Goal: Information Seeking & Learning: Learn about a topic

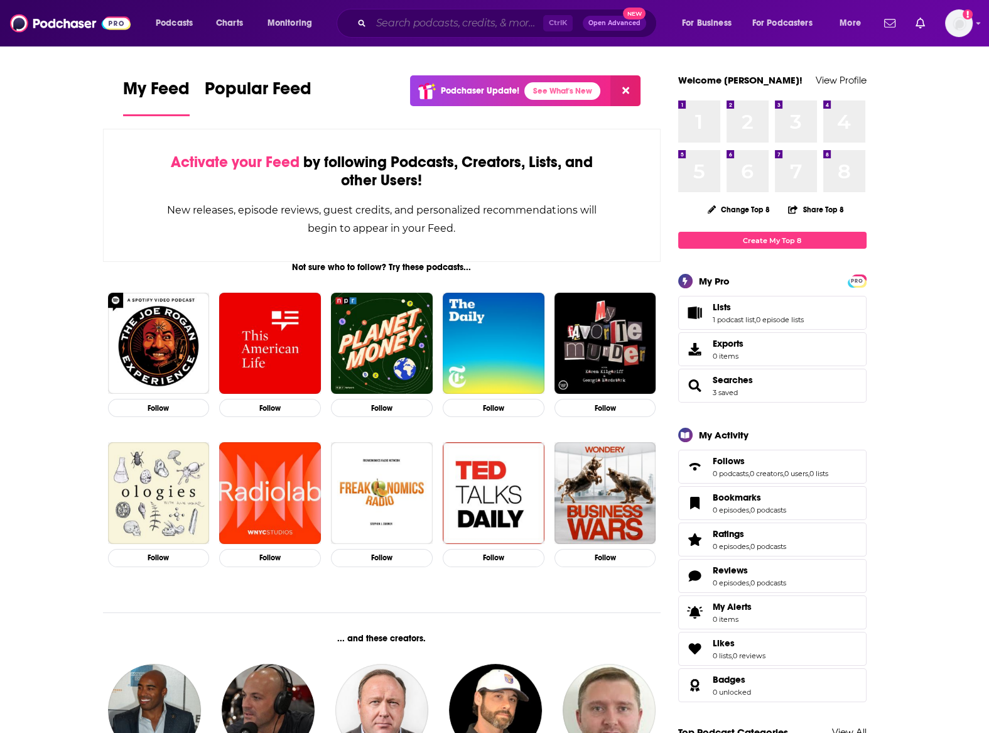
click at [379, 19] on input "Search podcasts, credits, & more..." at bounding box center [457, 23] width 172 height 20
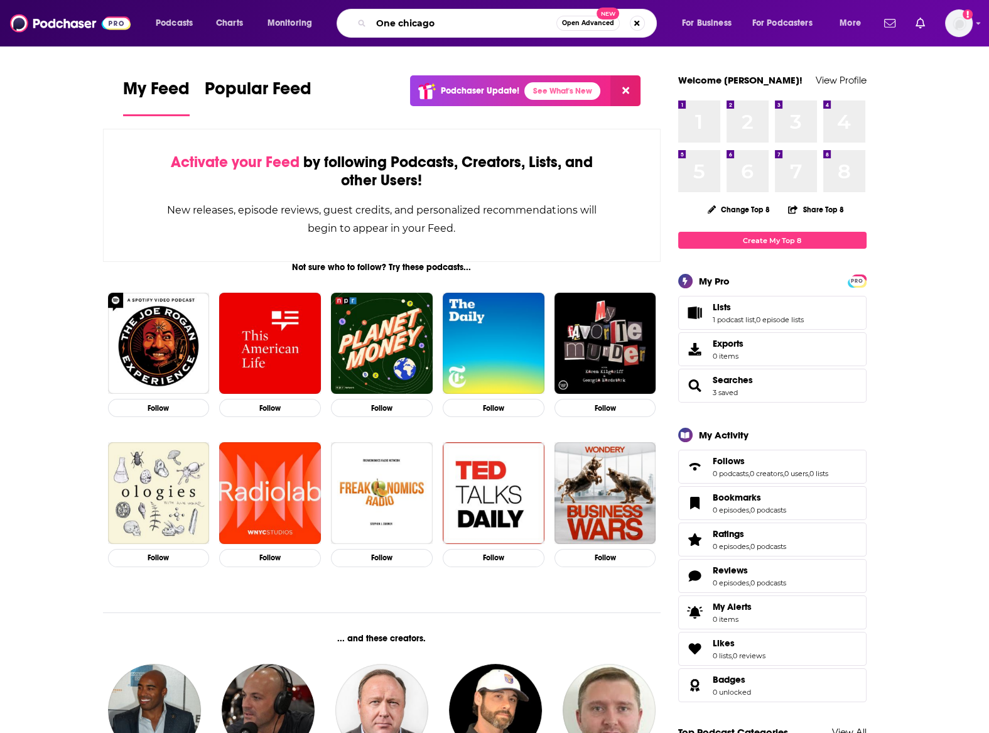
type input "One chicago"
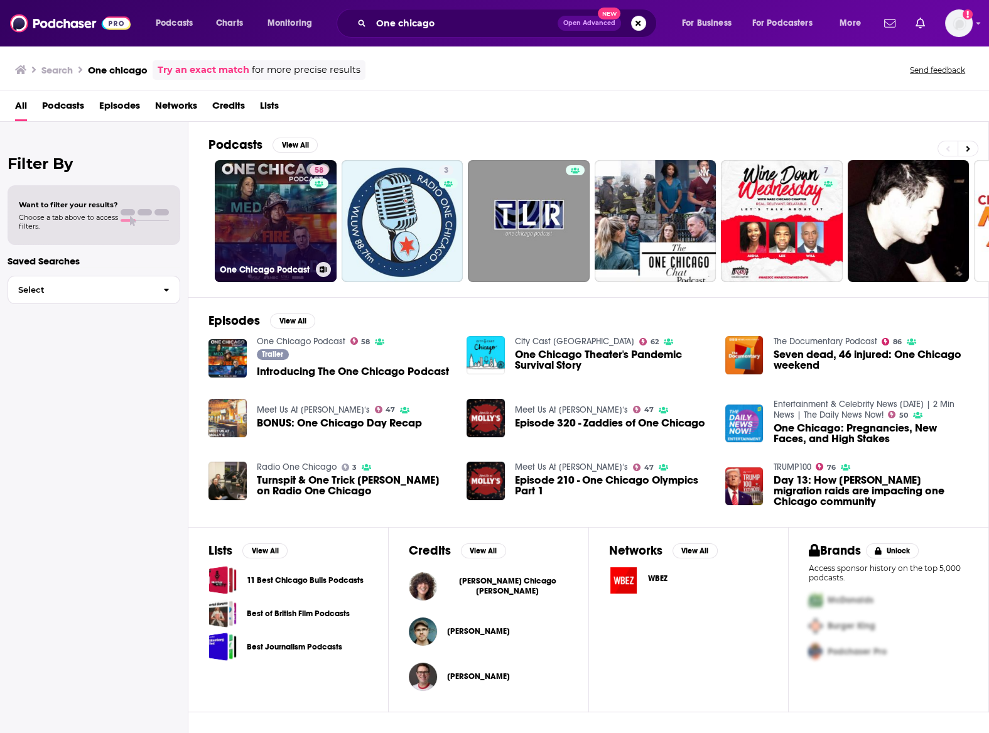
click at [301, 239] on link "58 One Chicago Podcast" at bounding box center [276, 221] width 122 height 122
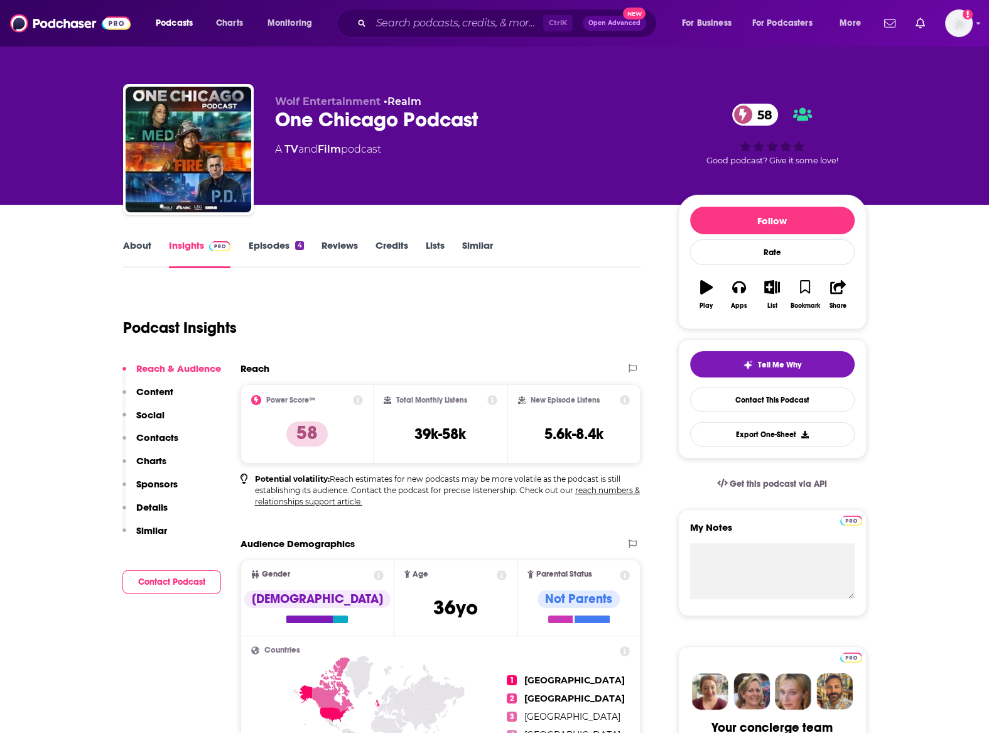
click at [475, 249] on link "Similar" at bounding box center [477, 253] width 31 height 29
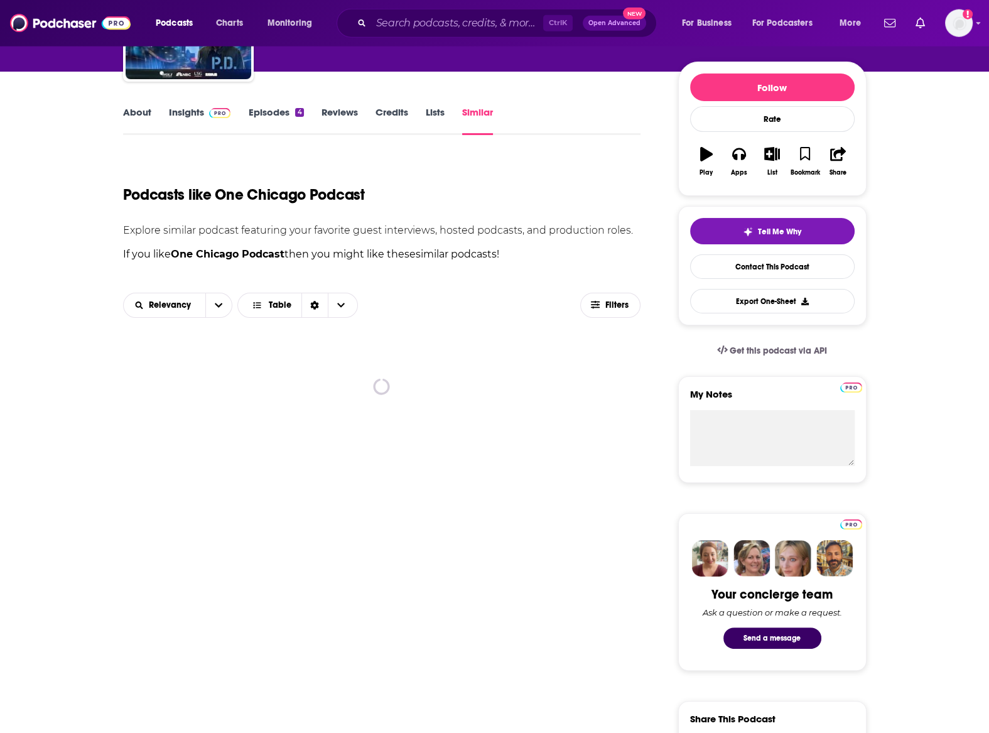
scroll to position [138, 0]
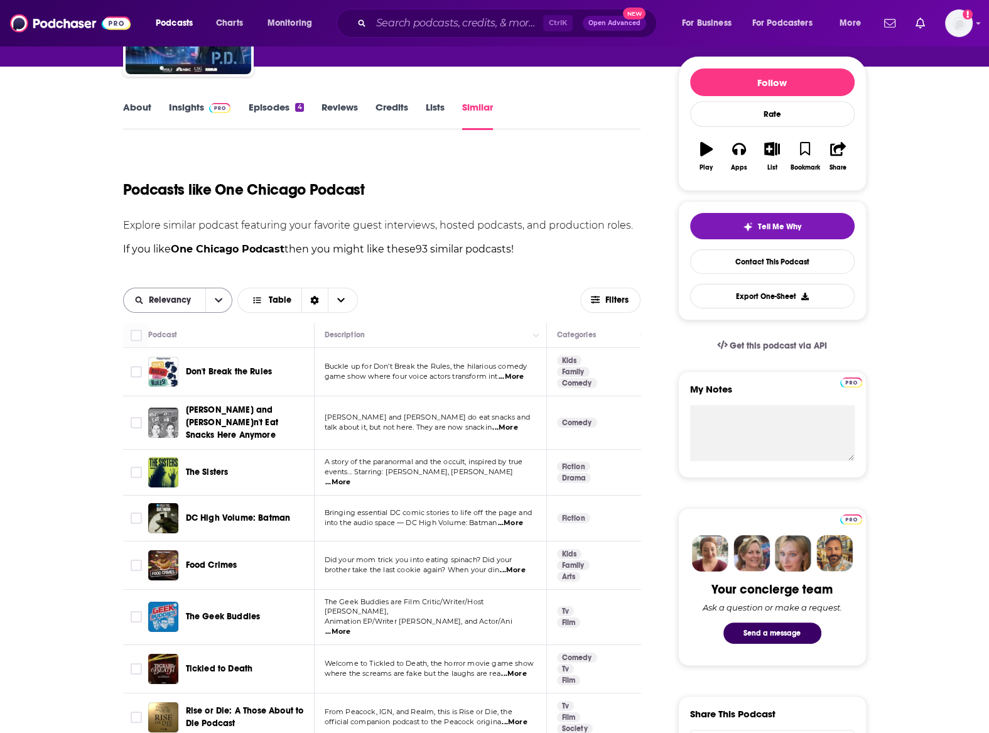
click at [225, 297] on button "open menu" at bounding box center [218, 300] width 26 height 24
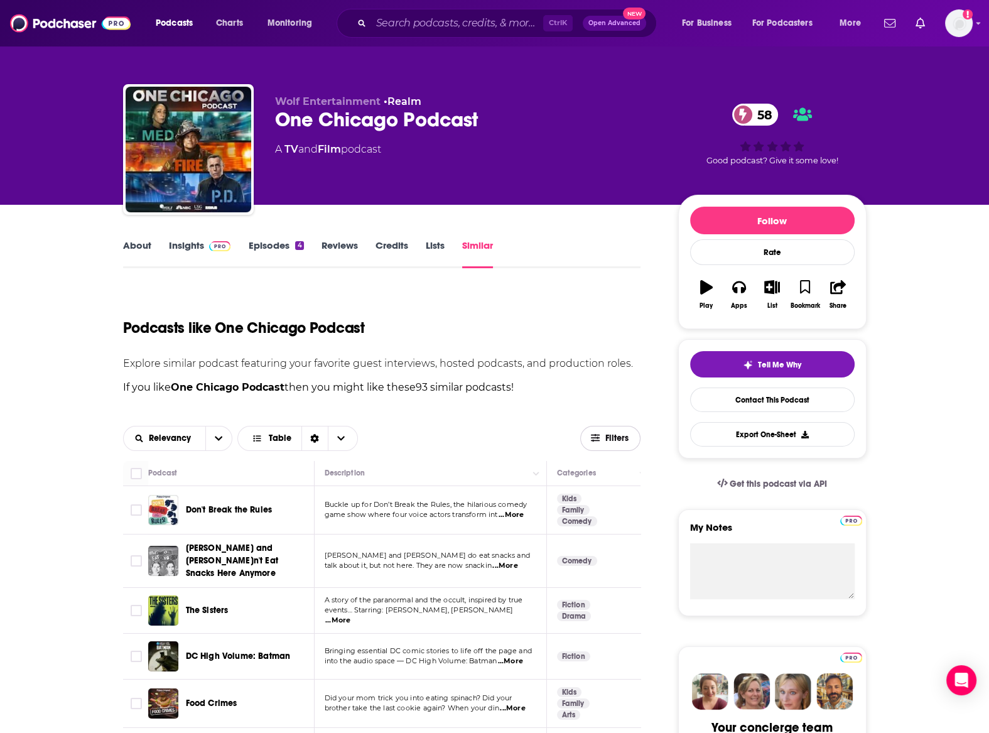
click at [630, 439] on span "Filters" at bounding box center [610, 437] width 59 height 9
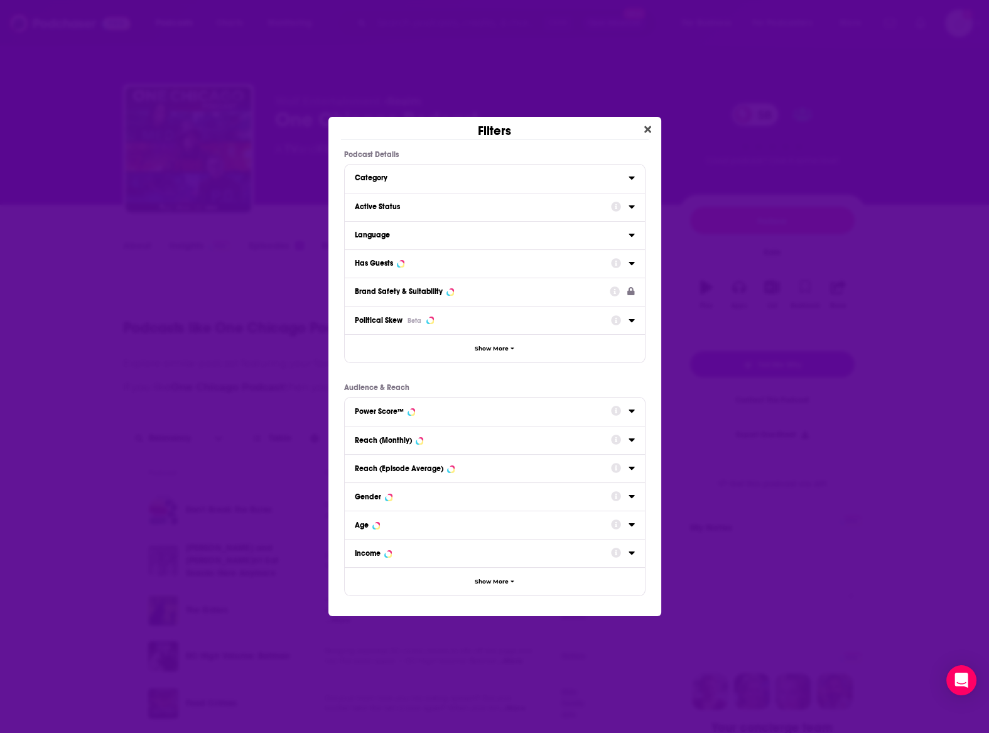
click at [448, 177] on div "Category" at bounding box center [488, 177] width 266 height 9
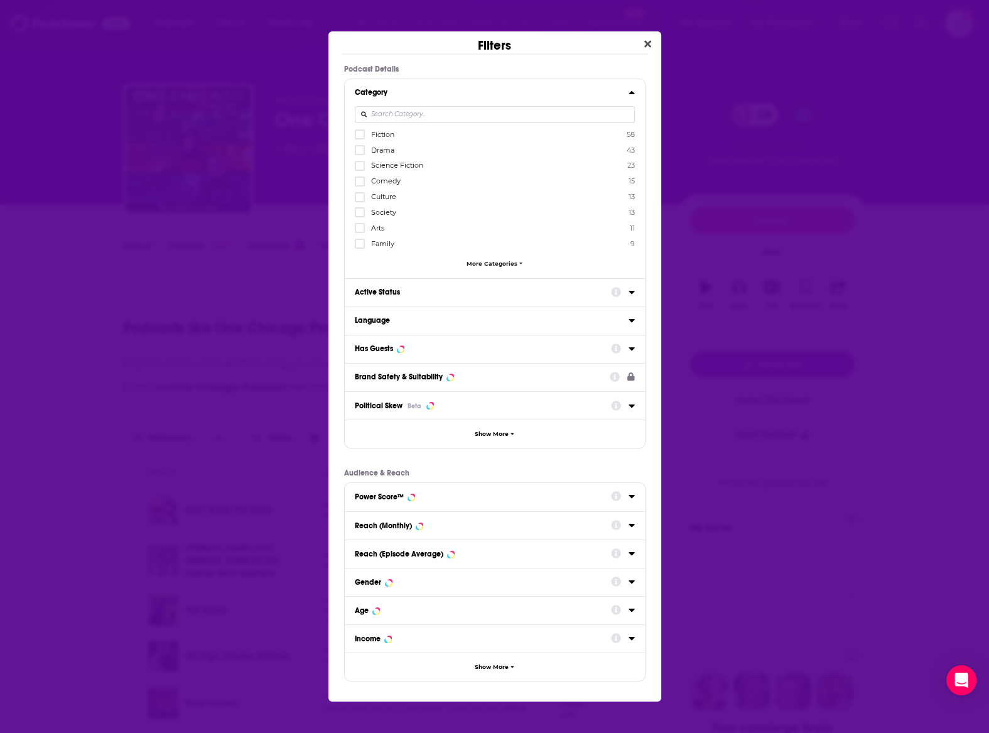
click at [479, 266] on span "More Categories" at bounding box center [491, 263] width 51 height 7
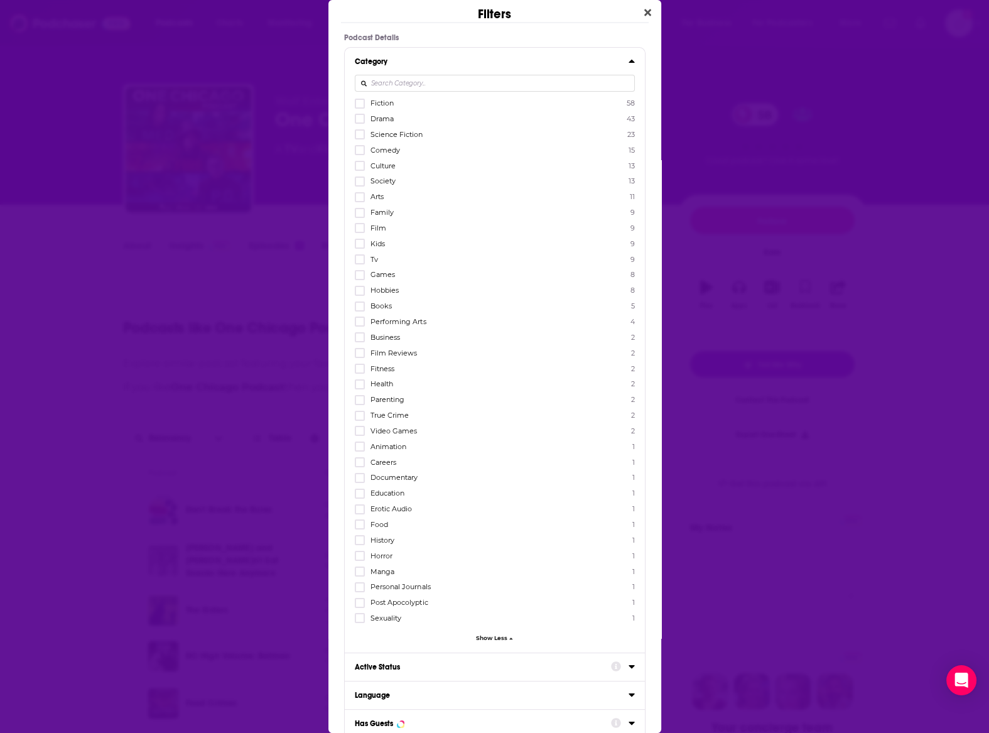
click at [356, 260] on icon "Dialog" at bounding box center [360, 260] width 8 height 8
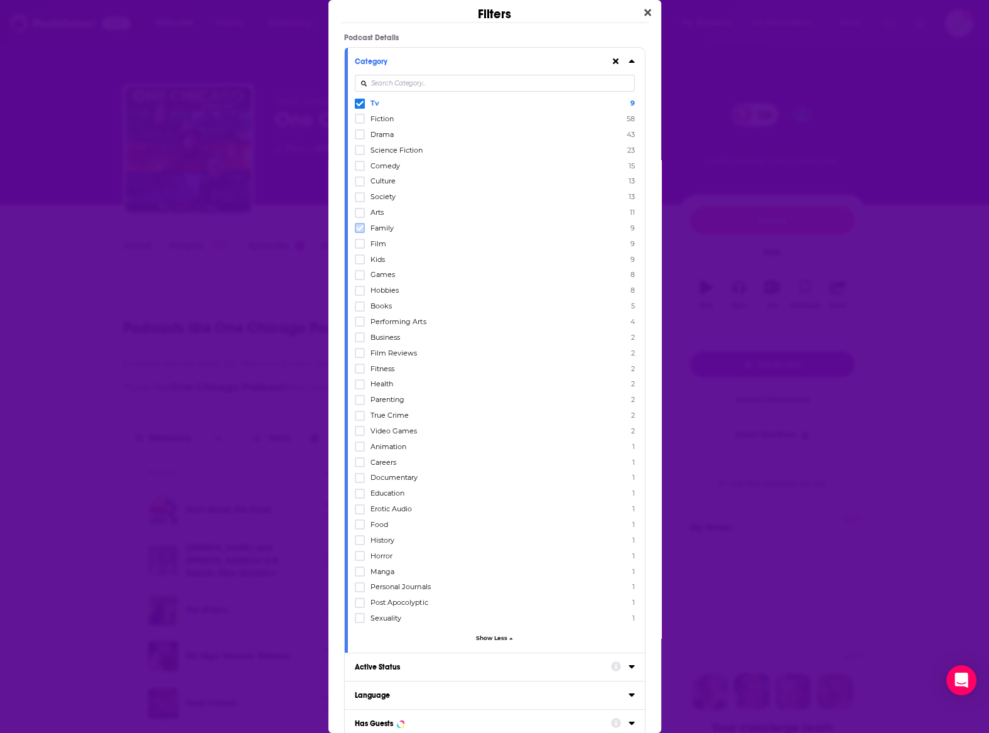
click at [358, 227] on icon "Dialog" at bounding box center [360, 228] width 8 height 8
click at [360, 105] on icon "Dialog" at bounding box center [360, 104] width 8 height 8
click at [358, 244] on icon "Dialog" at bounding box center [360, 244] width 8 height 8
click at [632, 60] on icon "Dialog" at bounding box center [631, 61] width 6 height 3
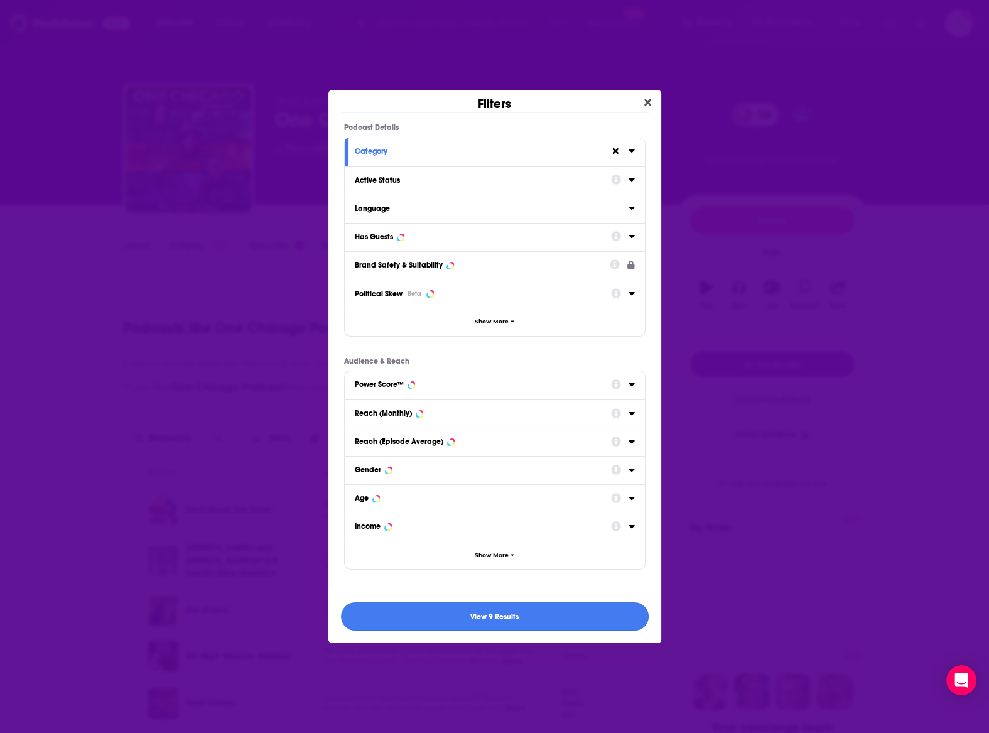
click at [573, 615] on button "View 9 Results" at bounding box center [495, 616] width 308 height 28
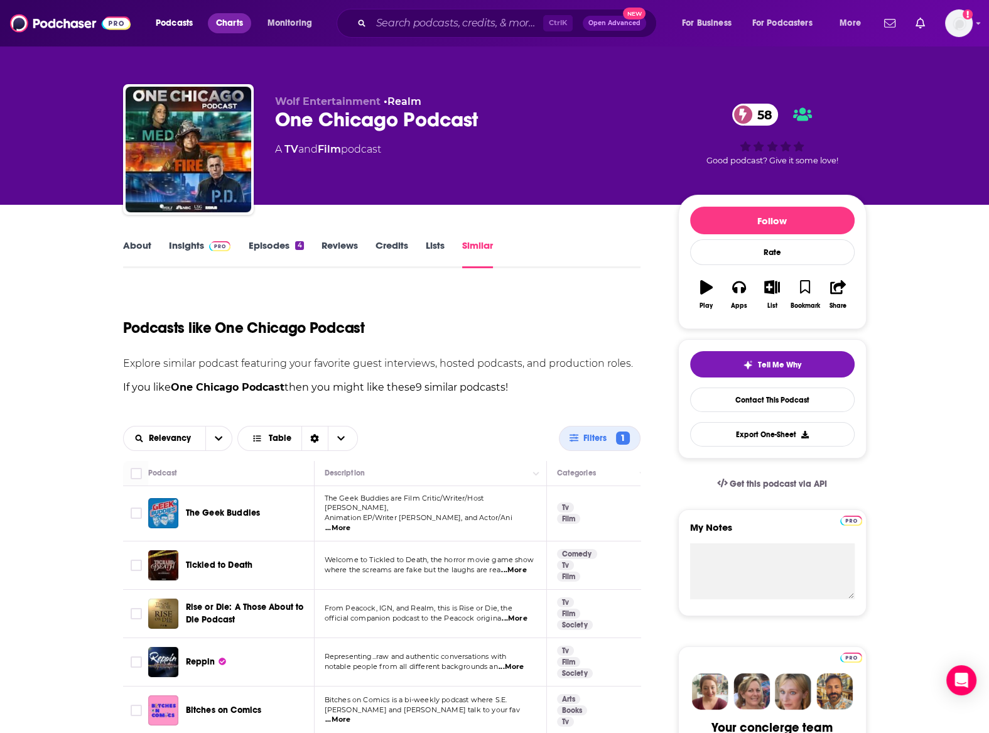
click at [239, 15] on span "Charts" at bounding box center [229, 23] width 27 height 18
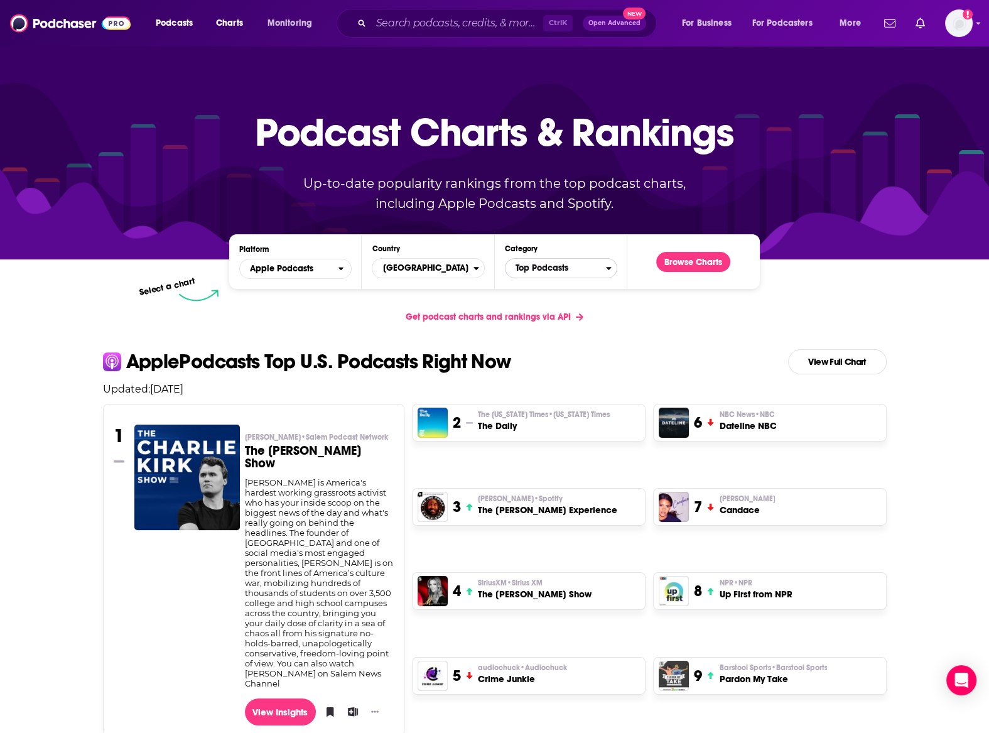
click at [515, 275] on span "Top Podcasts" at bounding box center [555, 267] width 100 height 21
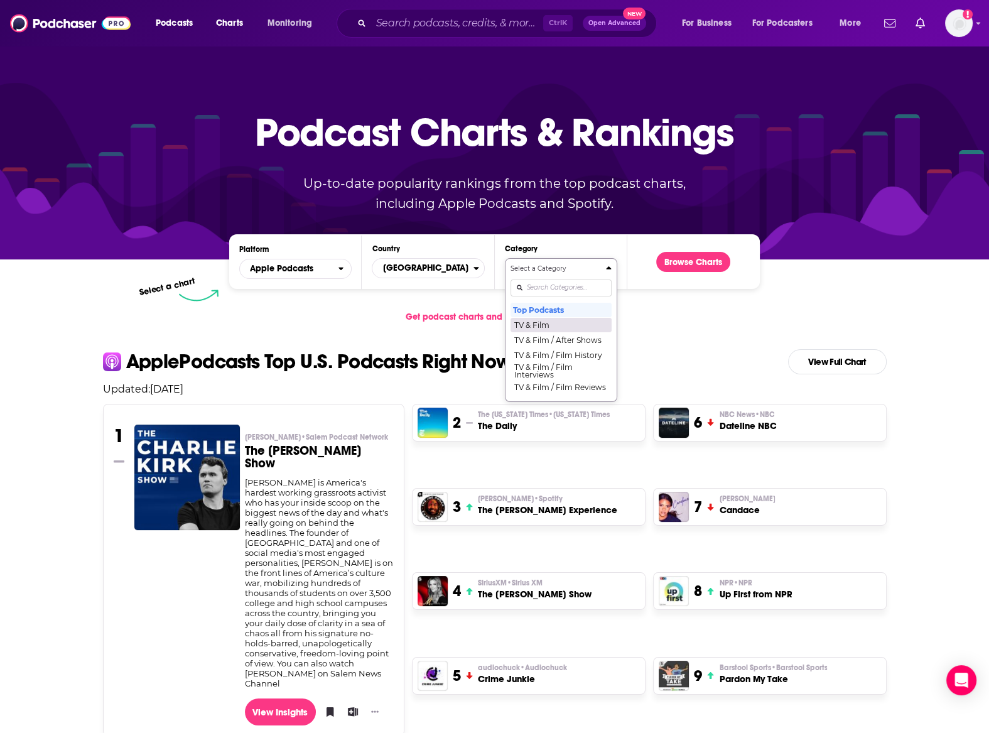
click at [580, 323] on button "TV & Film" at bounding box center [560, 324] width 101 height 15
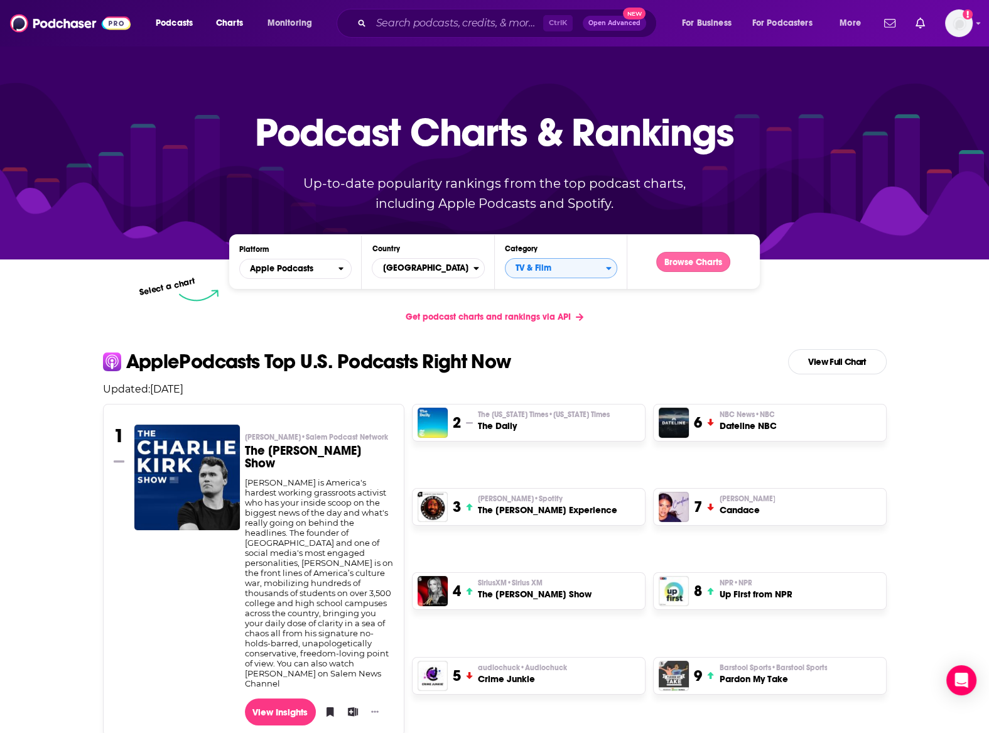
click at [701, 263] on button "Browse Charts" at bounding box center [693, 262] width 74 height 20
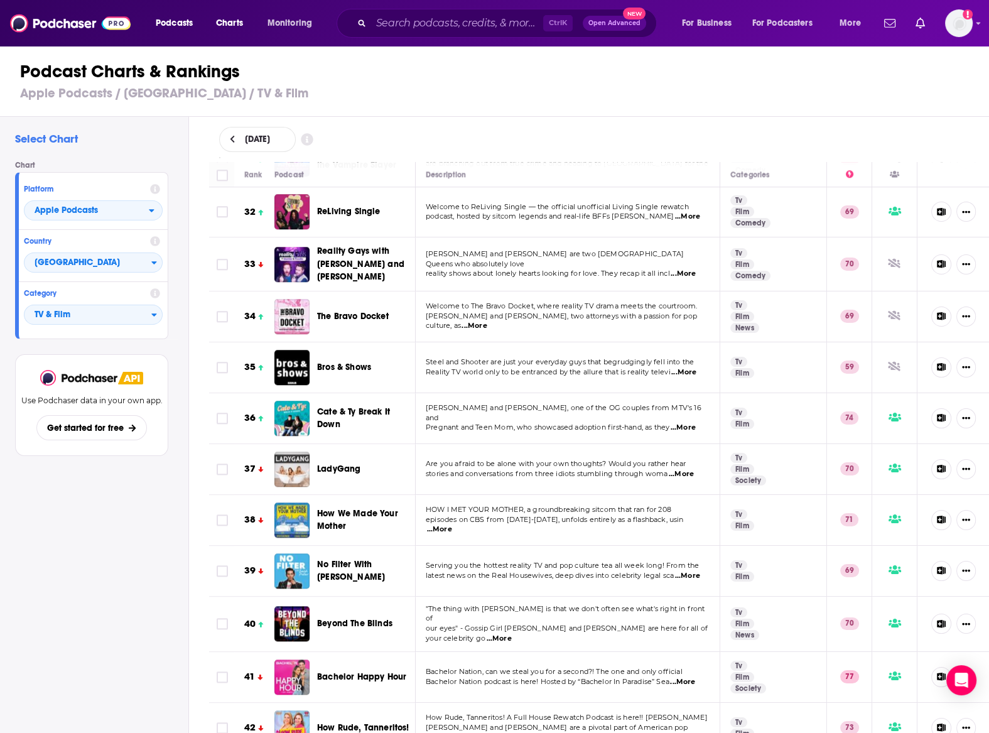
scroll to position [1668, 0]
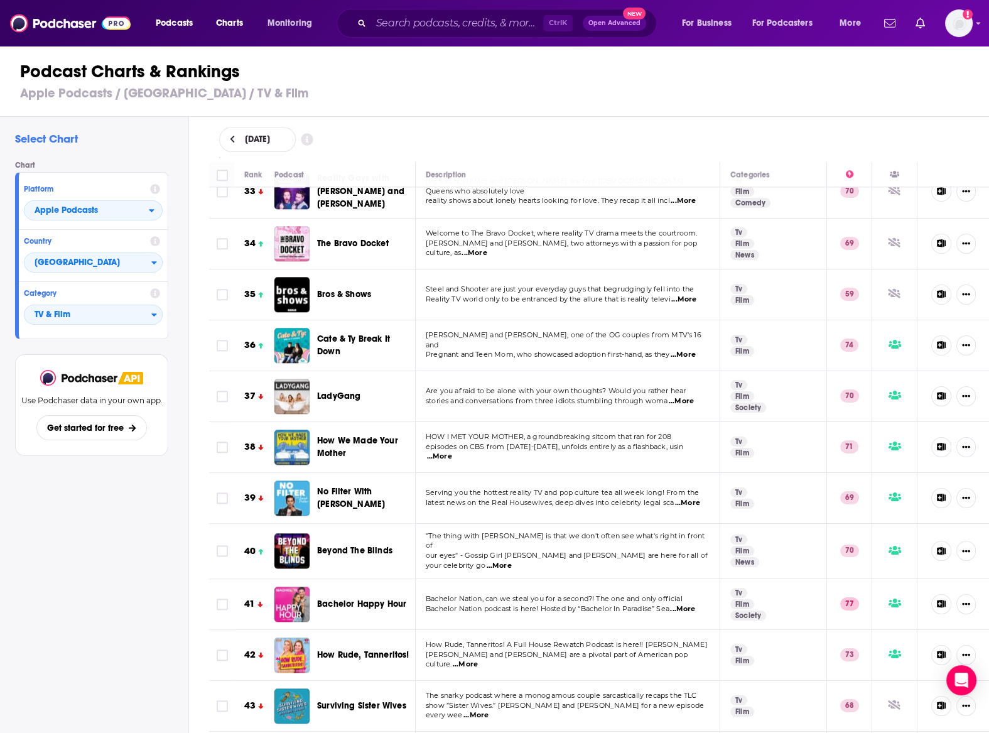
click at [452, 451] on span "...More" at bounding box center [439, 456] width 25 height 10
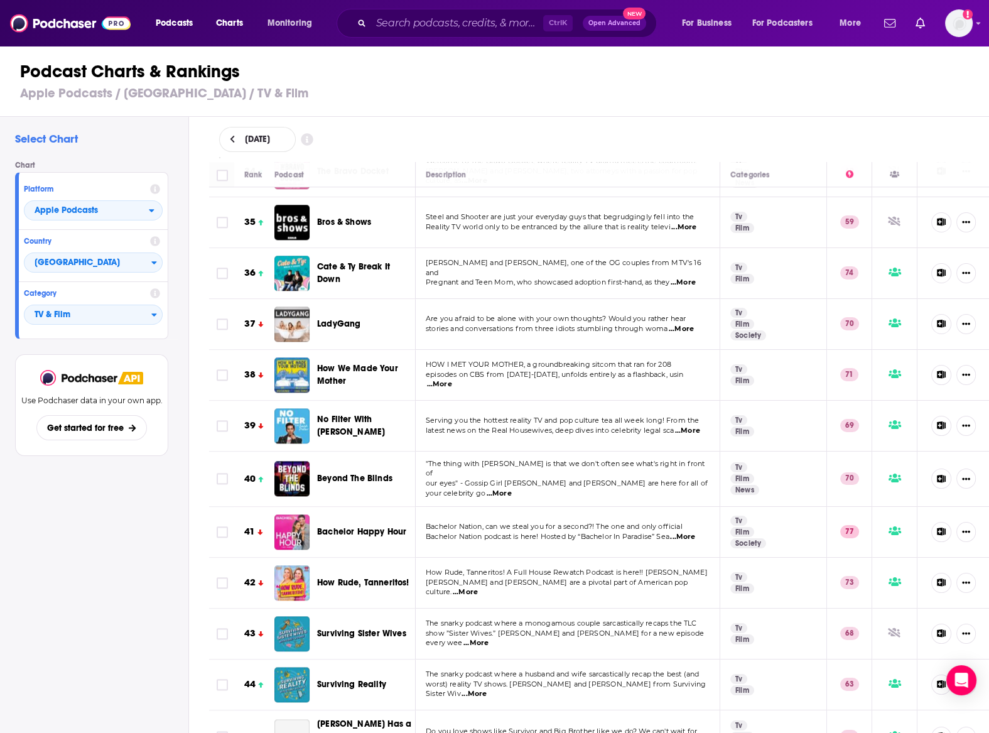
scroll to position [1813, 0]
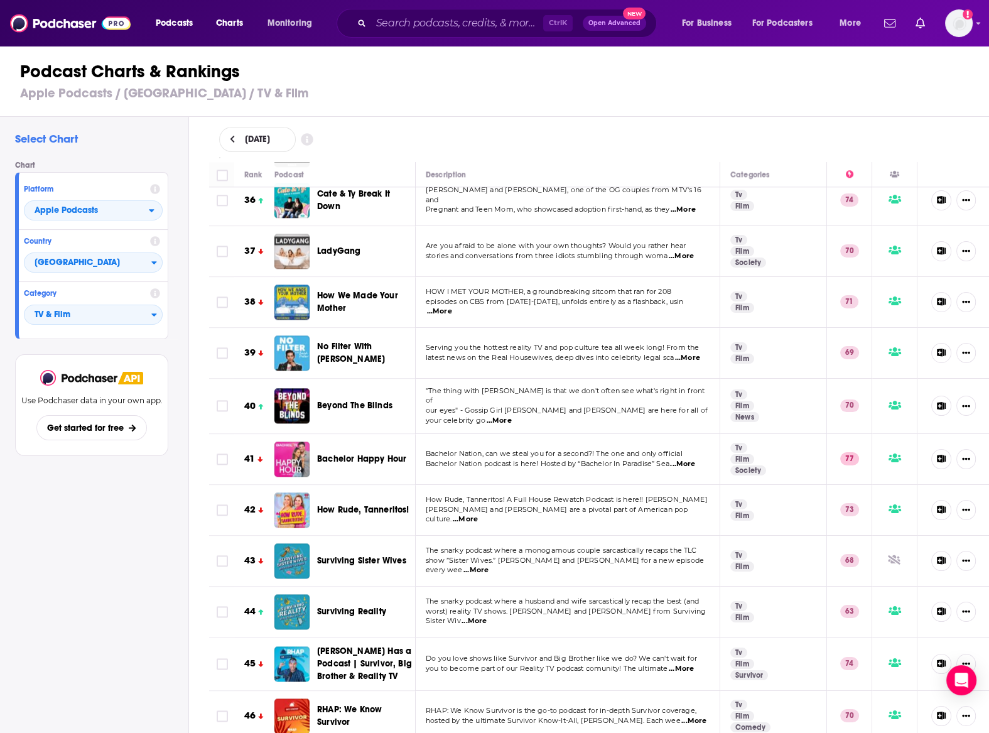
click at [478, 514] on span "...More" at bounding box center [465, 519] width 25 height 10
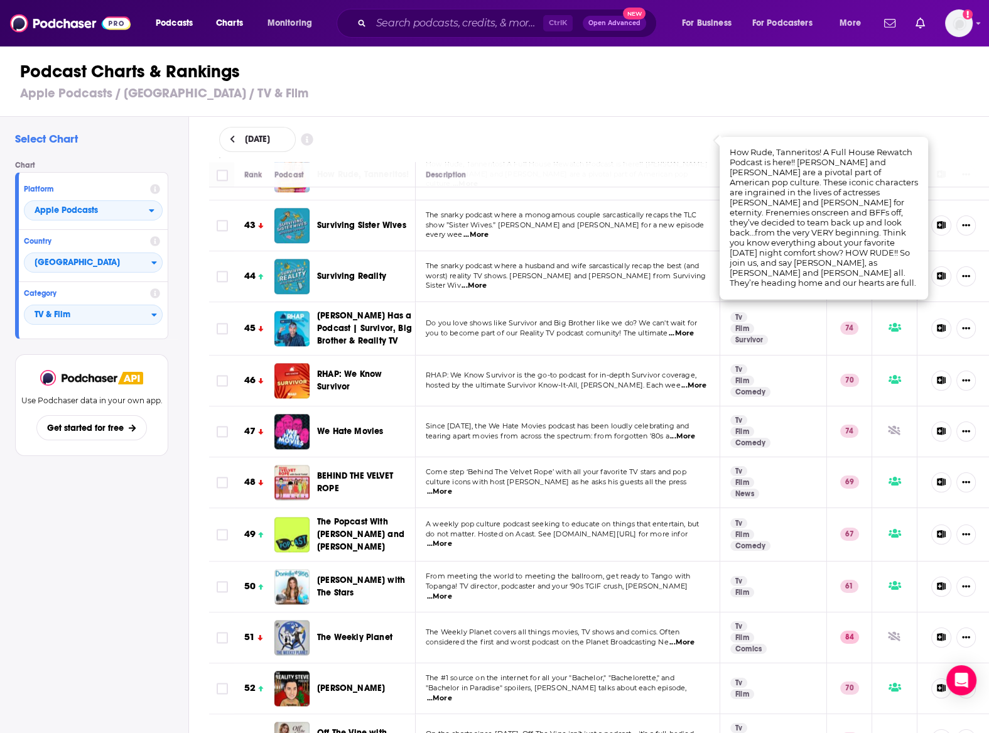
scroll to position [2175, 0]
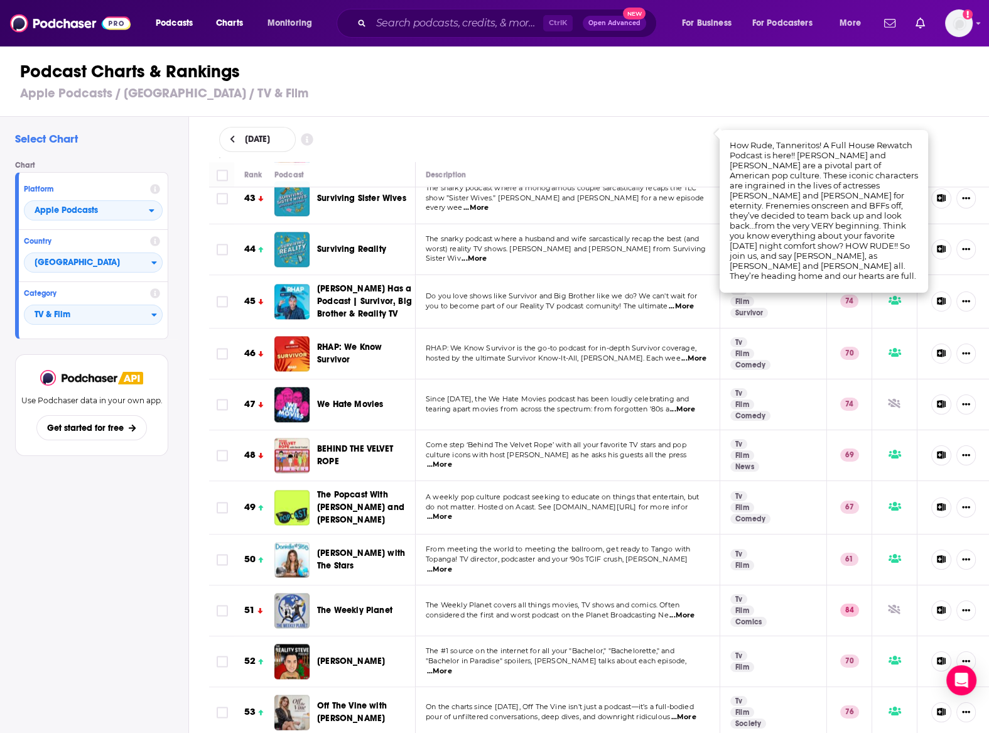
click at [452, 564] on span "...More" at bounding box center [439, 569] width 25 height 10
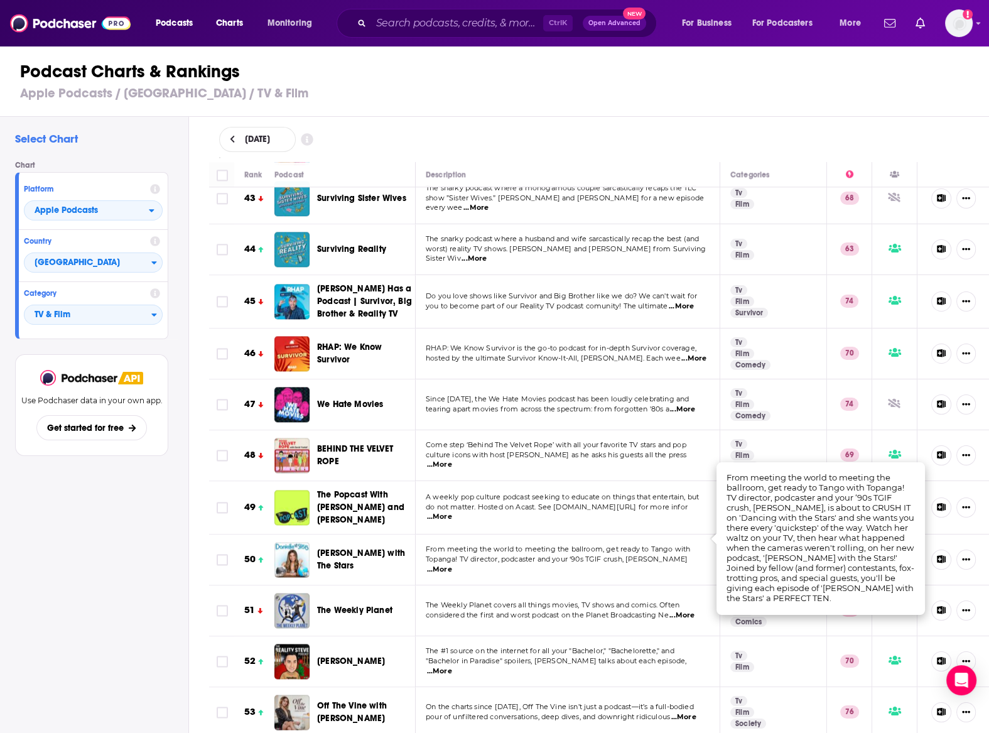
click at [452, 564] on span "...More" at bounding box center [439, 569] width 25 height 10
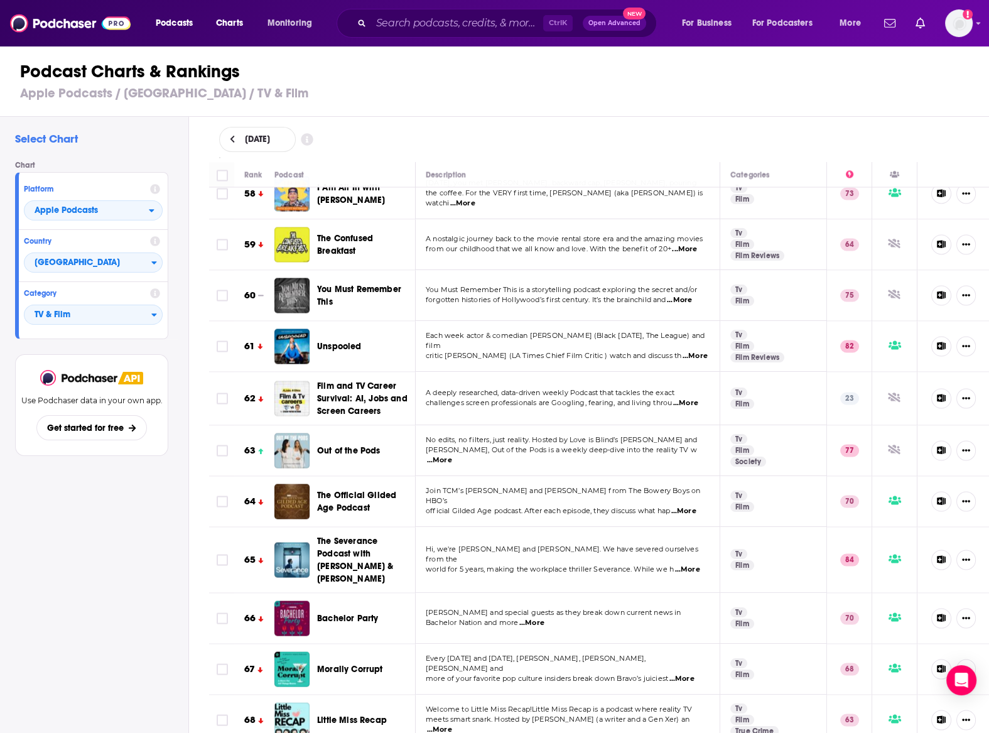
scroll to position [2973, 0]
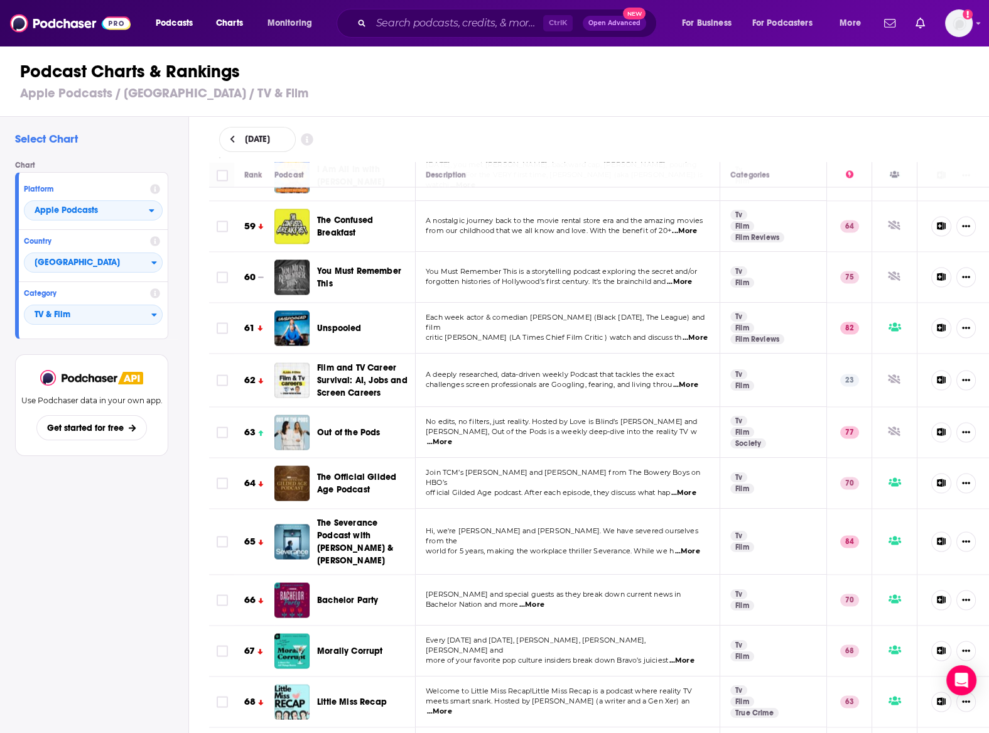
click at [694, 488] on span "...More" at bounding box center [683, 493] width 25 height 10
click at [691, 546] on span "...More" at bounding box center [687, 551] width 25 height 10
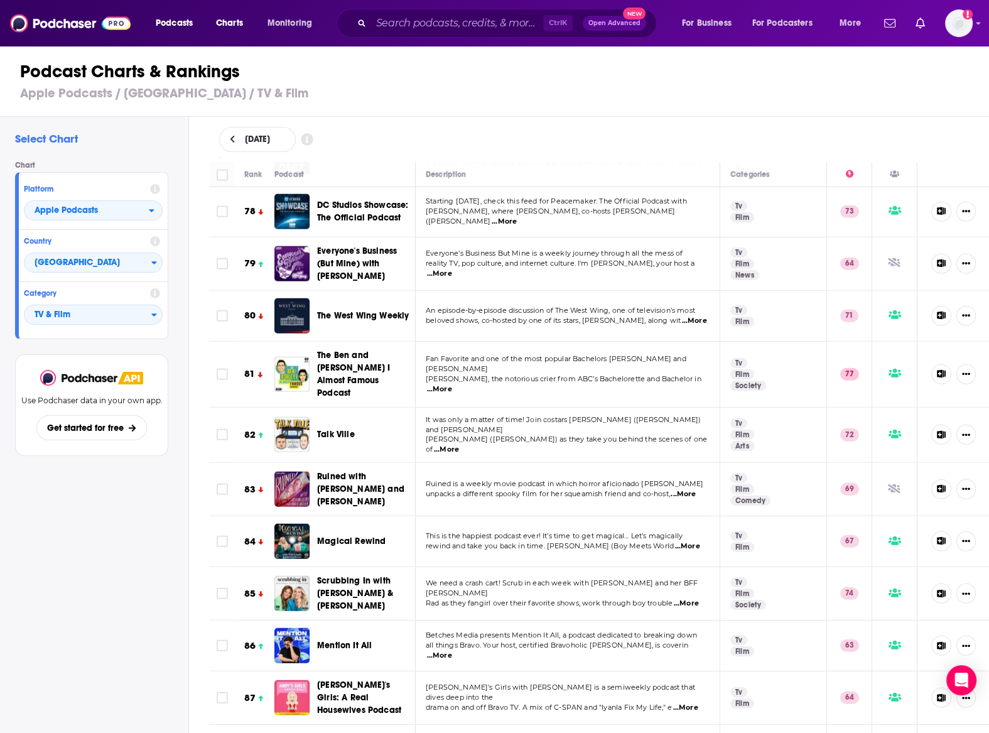
scroll to position [3989, 0]
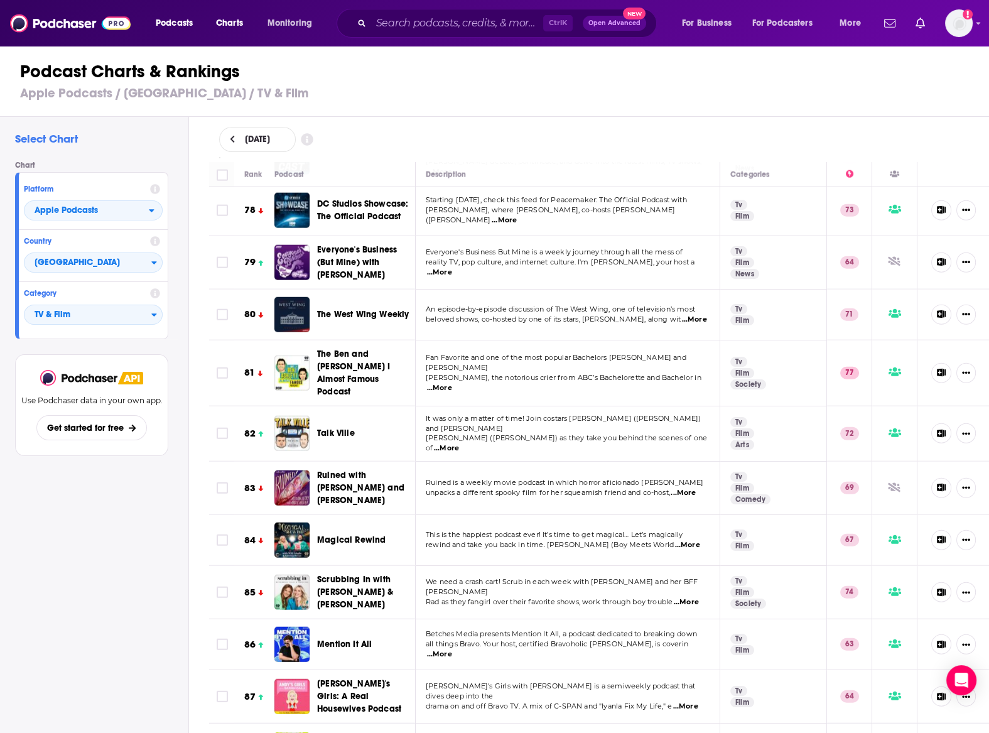
click at [693, 597] on span "...More" at bounding box center [686, 602] width 25 height 10
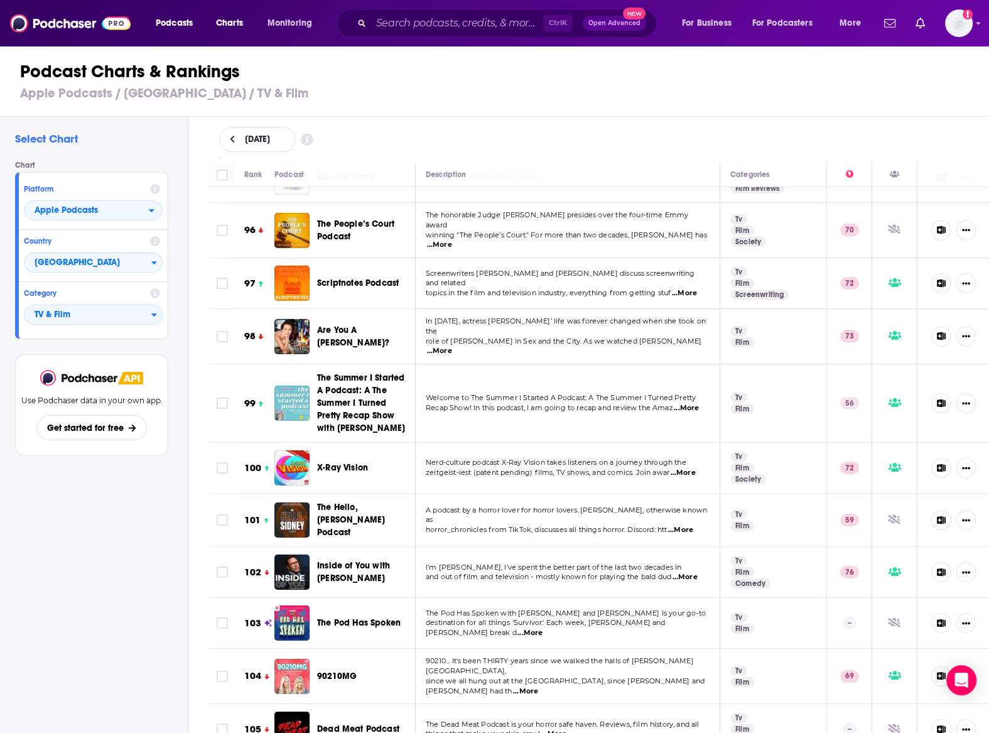
scroll to position [4931, 0]
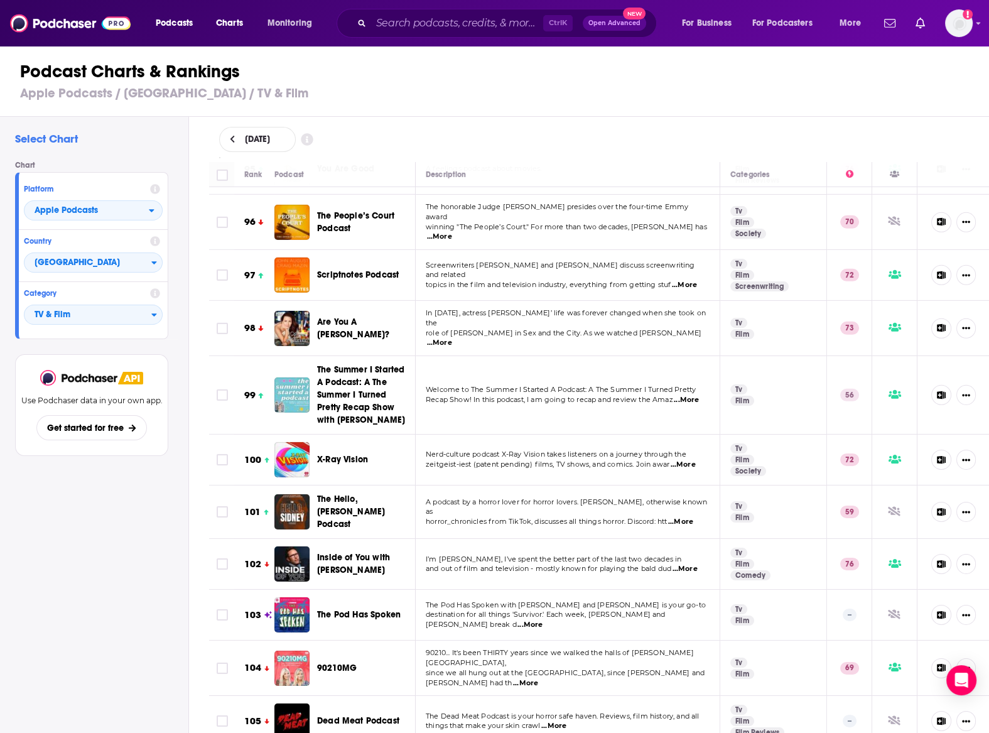
click at [538, 678] on span "...More" at bounding box center [525, 683] width 25 height 10
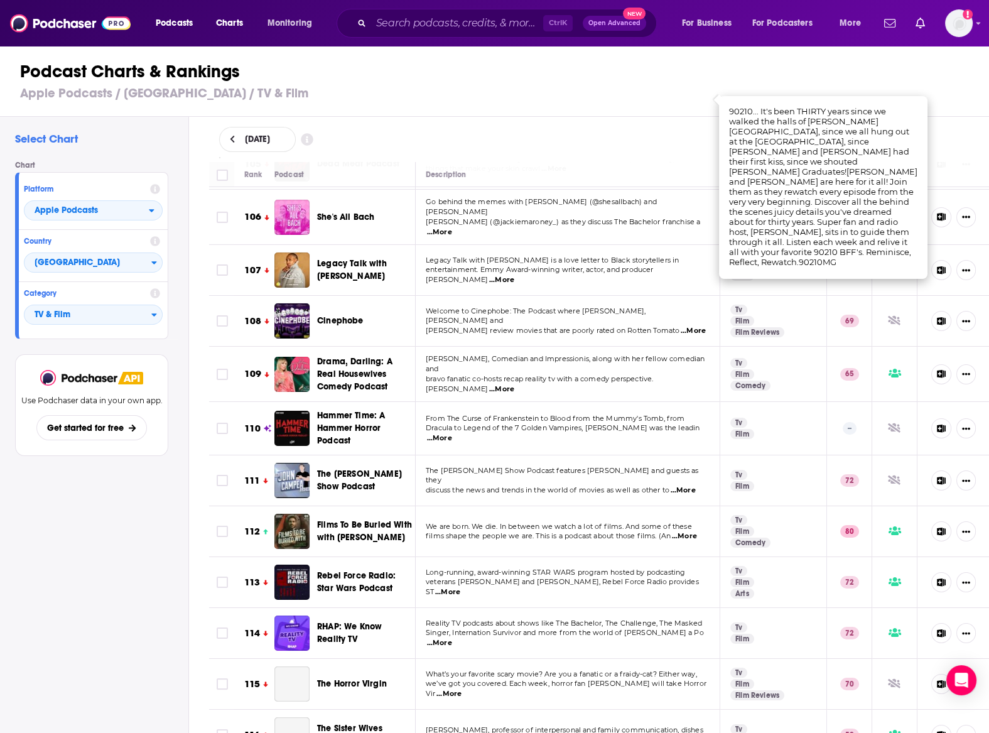
scroll to position [5511, 0]
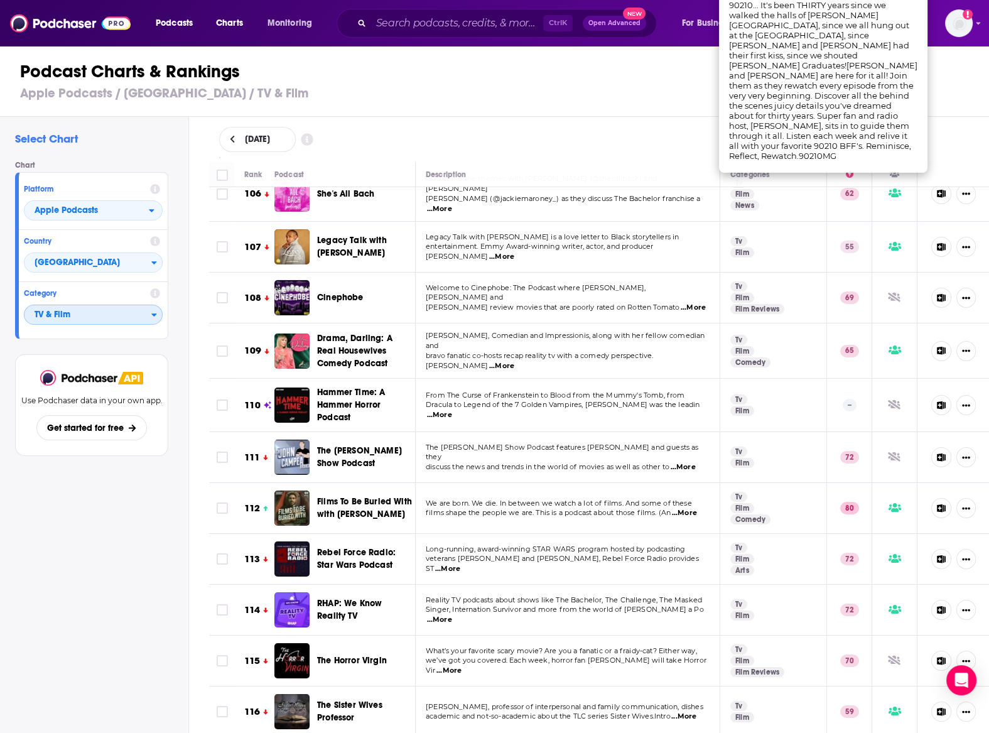
click at [151, 313] on span "TV & Film" at bounding box center [87, 314] width 127 height 21
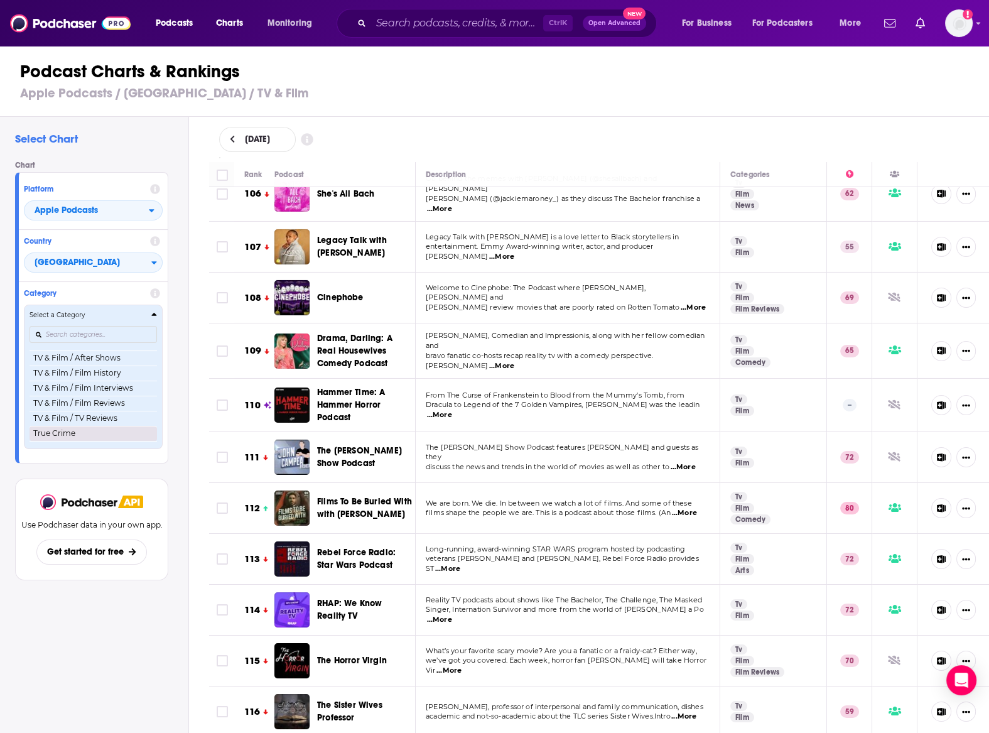
scroll to position [0, 0]
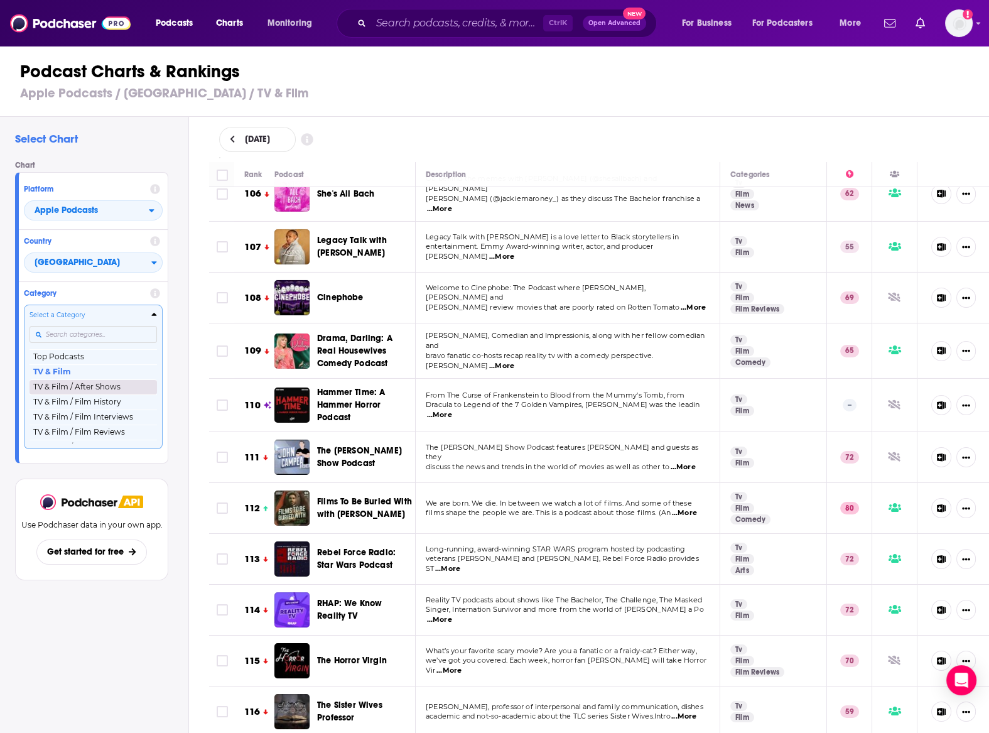
click at [142, 387] on button "TV & Film / After Shows" at bounding box center [93, 386] width 127 height 15
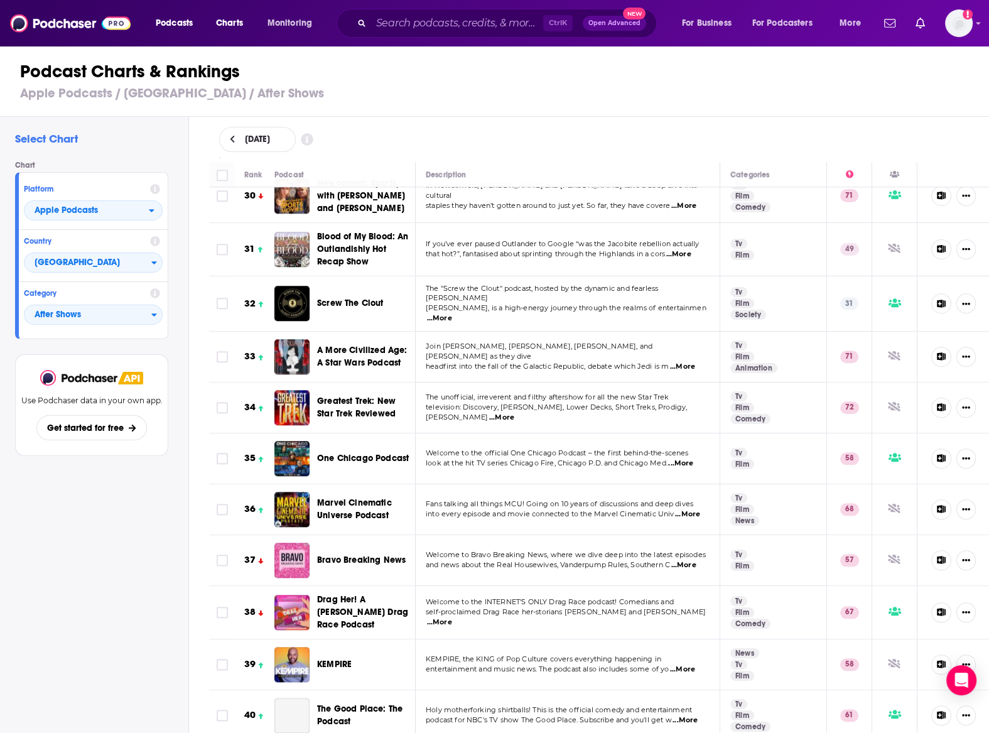
scroll to position [1595, 0]
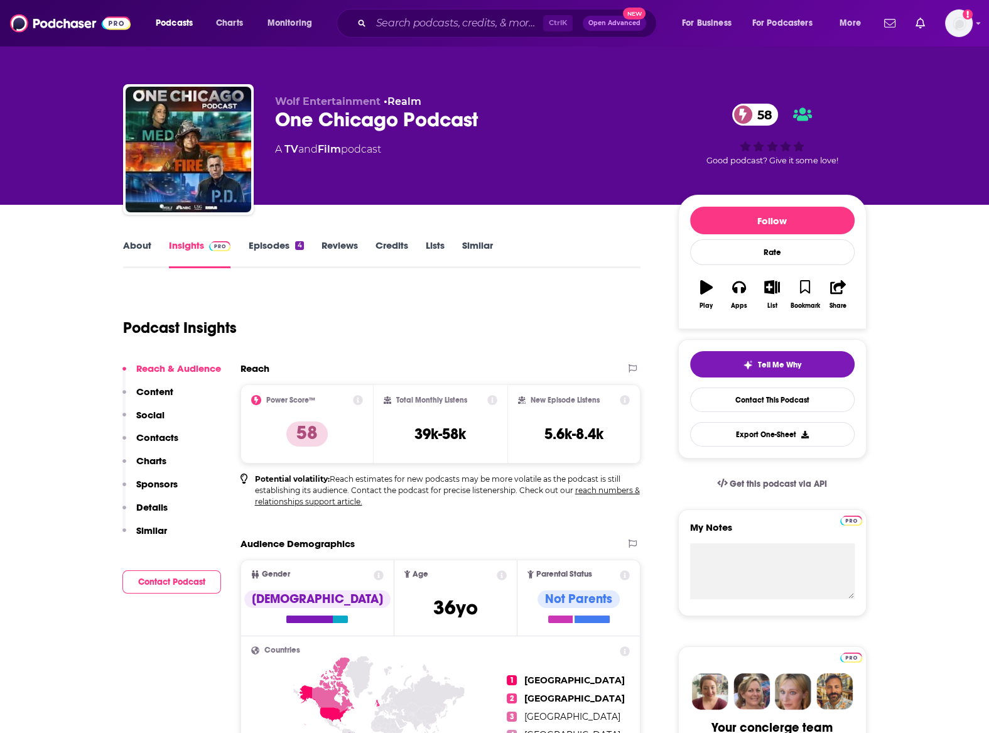
click at [268, 245] on link "Episodes 4" at bounding box center [275, 253] width 55 height 29
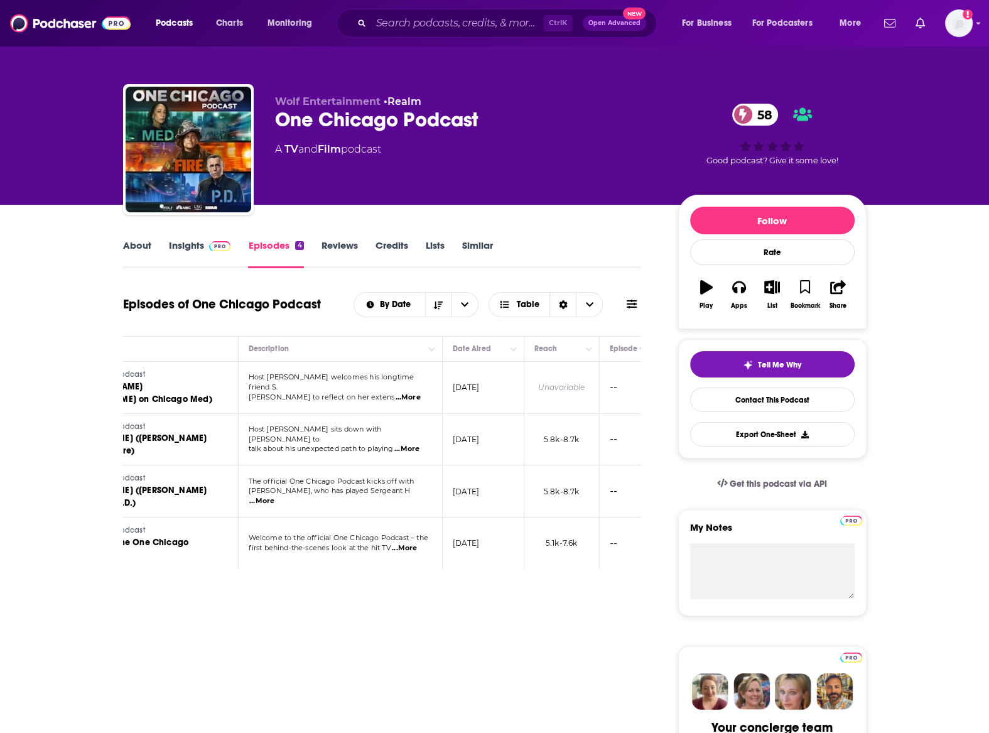
scroll to position [0, 103]
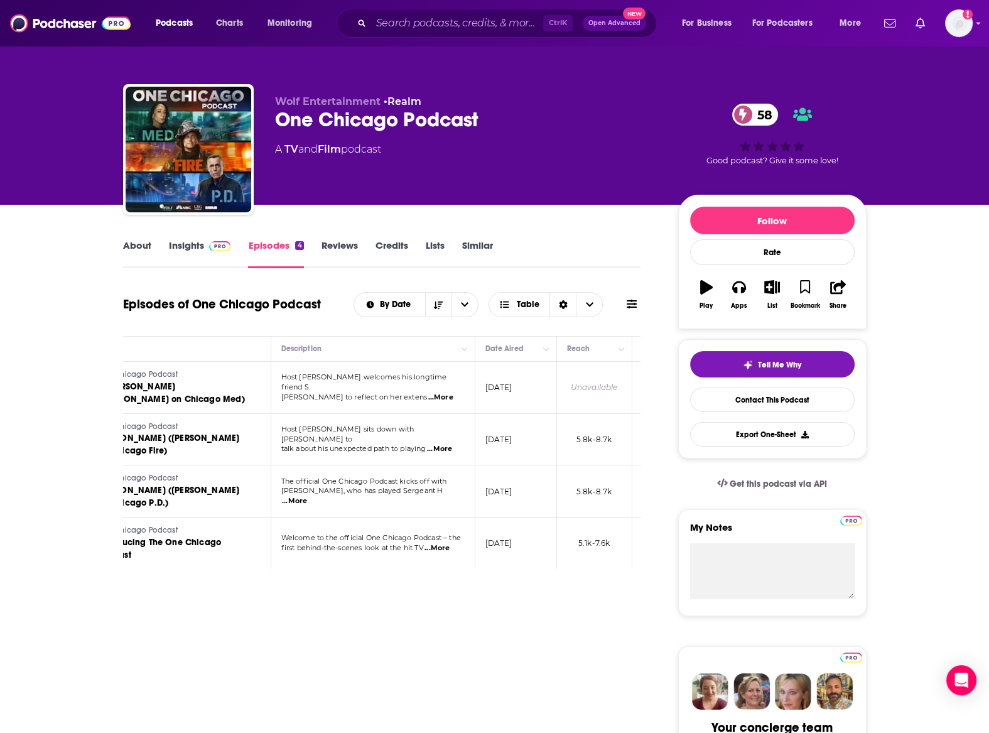
click at [184, 244] on link "Insights" at bounding box center [200, 253] width 62 height 29
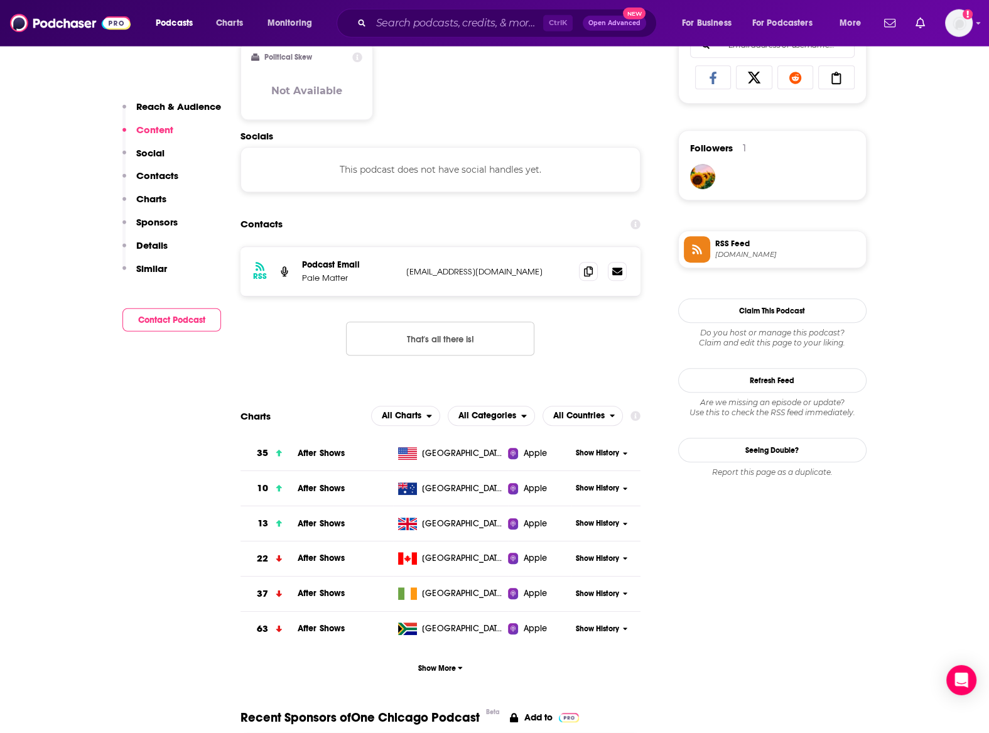
scroll to position [898, 0]
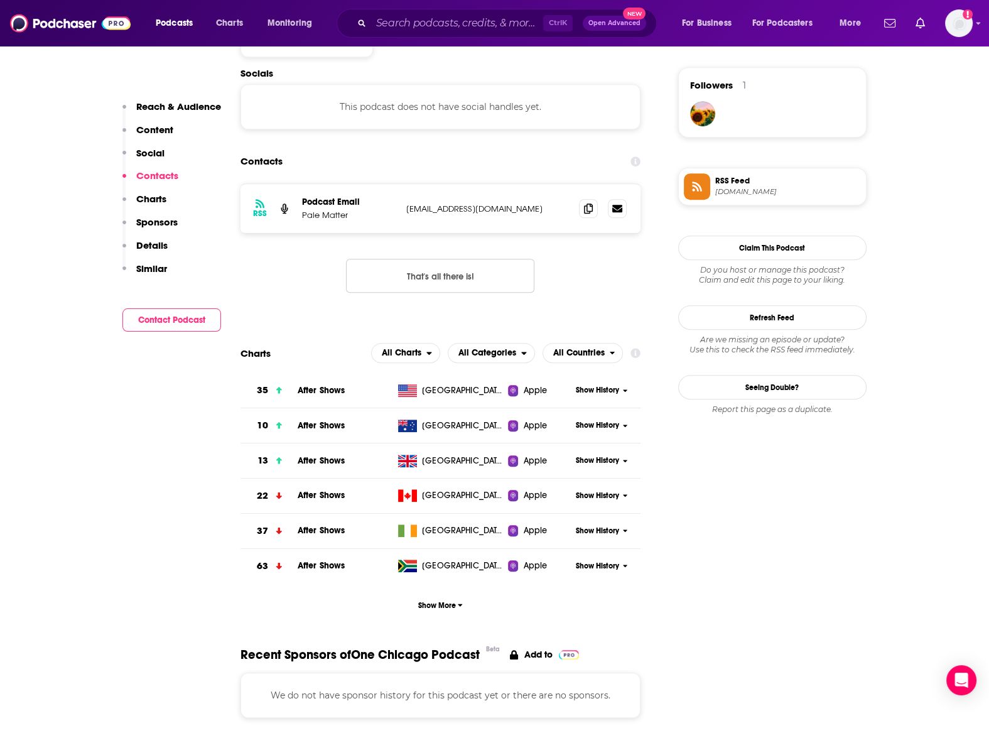
click at [585, 389] on span "Show History" at bounding box center [597, 390] width 43 height 11
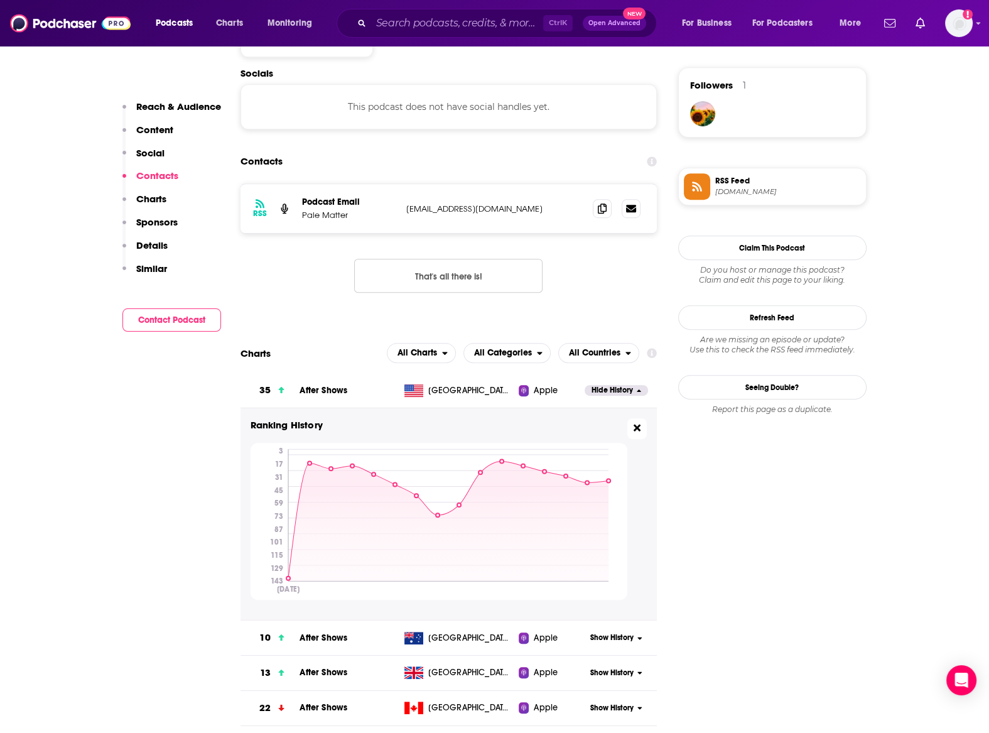
click at [639, 431] on icon at bounding box center [636, 427] width 7 height 7
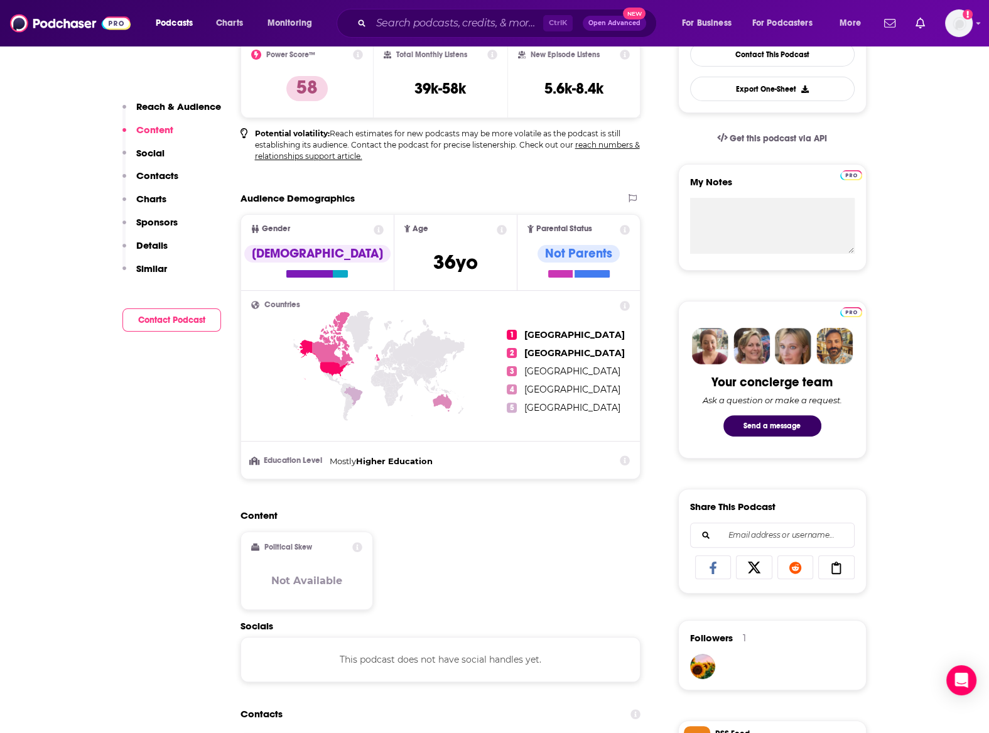
scroll to position [0, 0]
